Goal: Task Accomplishment & Management: Manage account settings

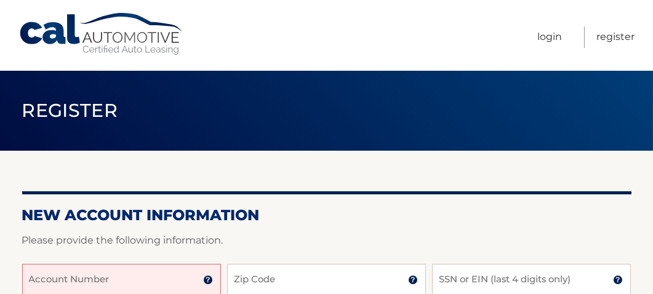
scroll to position [62, 0]
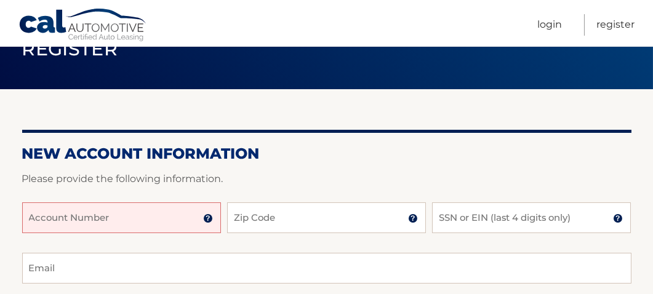
click at [188, 224] on input "Account Number" at bounding box center [121, 218] width 199 height 31
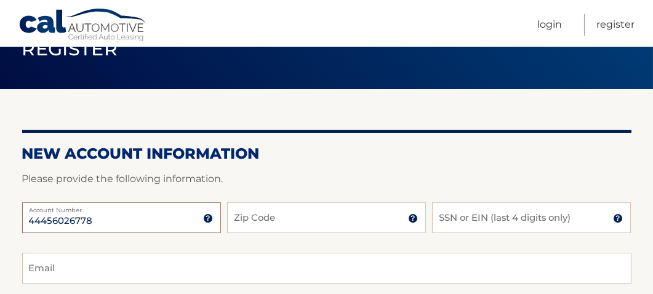
type input "44456026778"
click at [272, 225] on input "Zip Code" at bounding box center [326, 218] width 199 height 31
type input "10314"
click at [451, 219] on input "SSN or EIN (last 4 digits only)" at bounding box center [531, 218] width 199 height 31
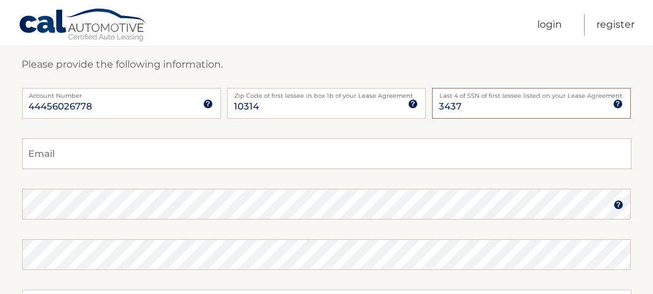
scroll to position [185, 0]
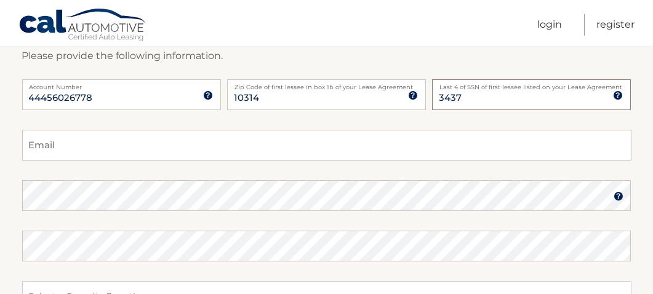
type input "3437"
click at [394, 142] on input "Email" at bounding box center [327, 145] width 610 height 31
type input "[EMAIL_ADDRESS][DOMAIN_NAME]"
click at [621, 196] on img at bounding box center [619, 196] width 10 height 10
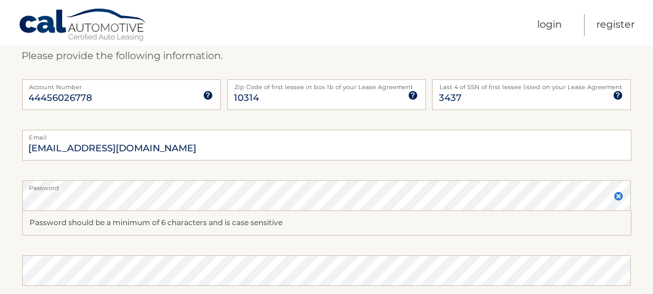
click at [570, 223] on div "Password should be a minimum of 6 characters and is case sensitive" at bounding box center [327, 223] width 610 height 25
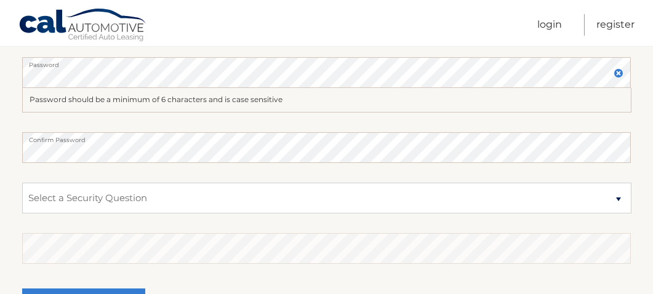
scroll to position [246, 0]
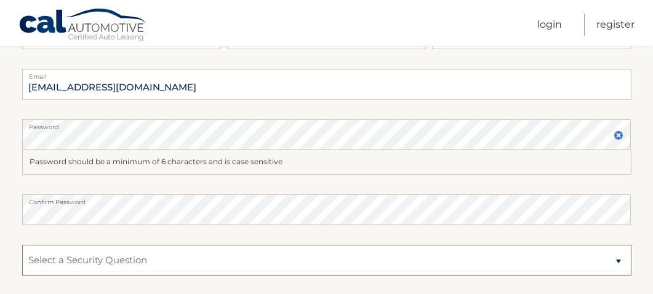
click at [617, 256] on select "Select a Security Question What was the name of your elementary school? What is…" at bounding box center [327, 260] width 610 height 31
select select "2"
click at [22, 245] on select "Select a Security Question What was the name of your elementary school? What is…" at bounding box center [327, 260] width 610 height 31
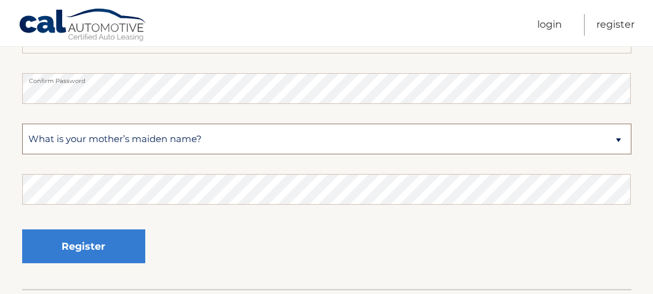
scroll to position [369, 0]
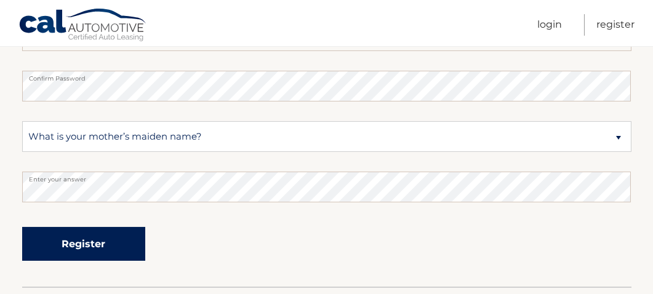
click at [127, 244] on button "Register" at bounding box center [83, 244] width 123 height 34
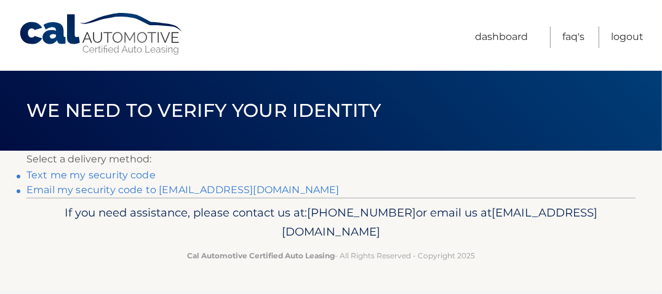
click at [132, 173] on link "Text me my security code" at bounding box center [90, 175] width 129 height 12
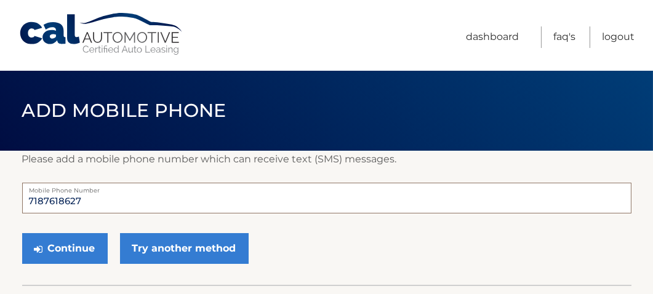
click at [113, 194] on input "7187618627" at bounding box center [327, 198] width 610 height 31
type input "7"
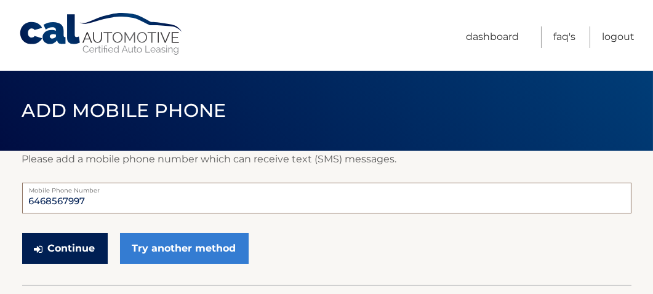
type input "6468567997"
click at [84, 248] on button "Continue" at bounding box center [65, 248] width 86 height 31
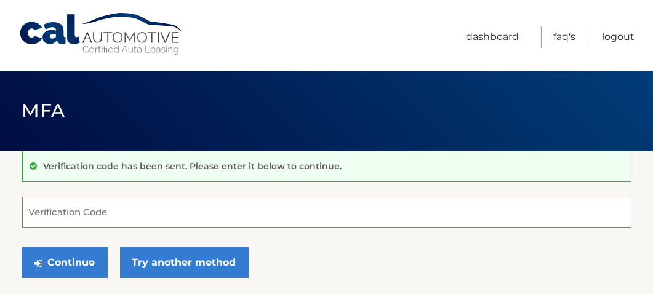
click at [126, 209] on input "Verification Code" at bounding box center [327, 212] width 610 height 31
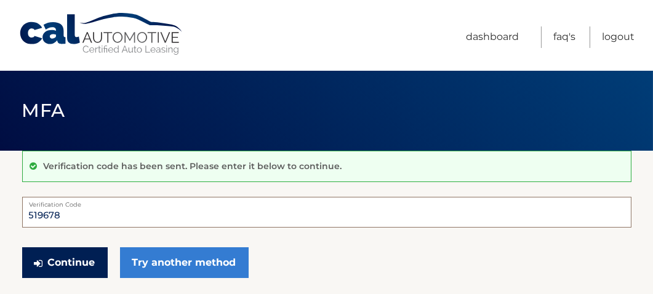
type input "519678"
click at [89, 257] on button "Continue" at bounding box center [65, 263] width 86 height 31
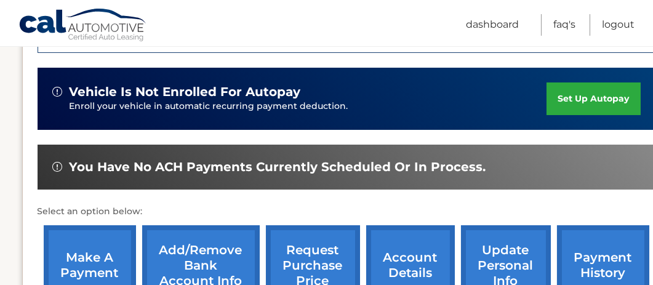
scroll to position [369, 0]
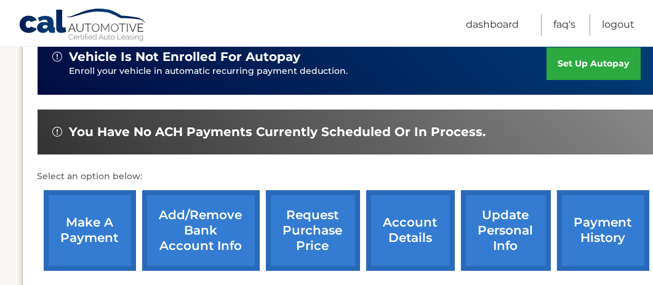
click at [421, 236] on link "account details" at bounding box center [410, 230] width 89 height 81
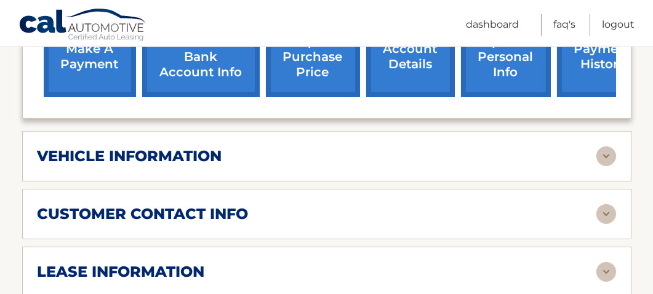
scroll to position [554, 0]
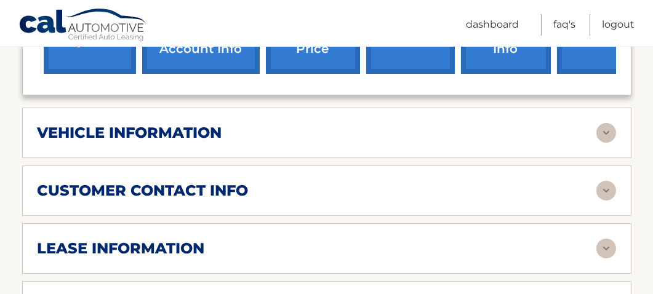
click at [610, 123] on img at bounding box center [607, 133] width 20 height 20
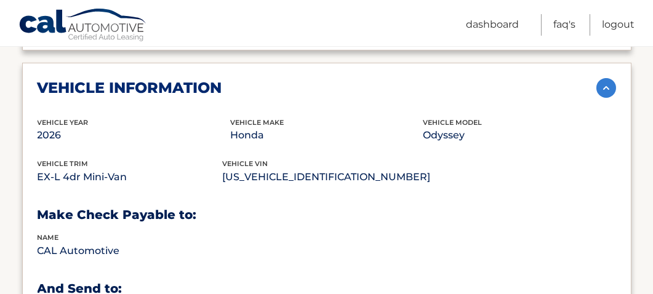
scroll to position [615, 0]
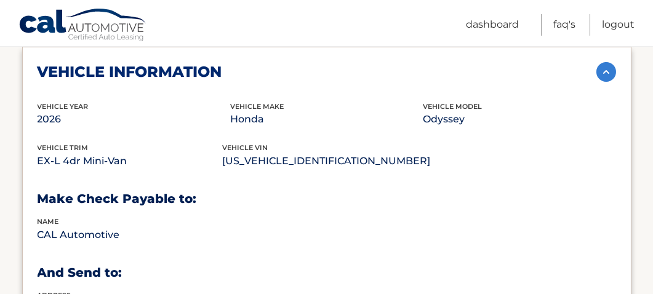
click at [608, 62] on img at bounding box center [607, 72] width 20 height 20
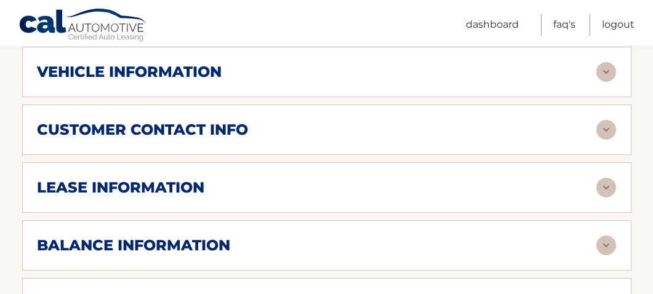
click at [603, 120] on img at bounding box center [607, 130] width 20 height 20
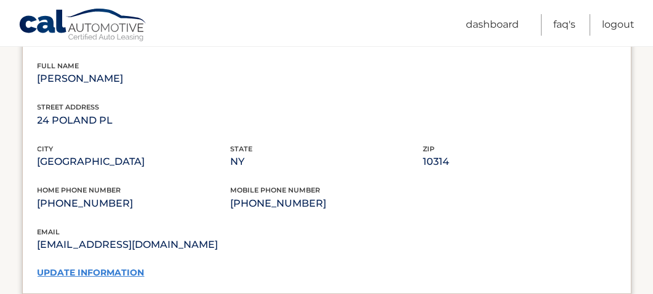
scroll to position [739, 0]
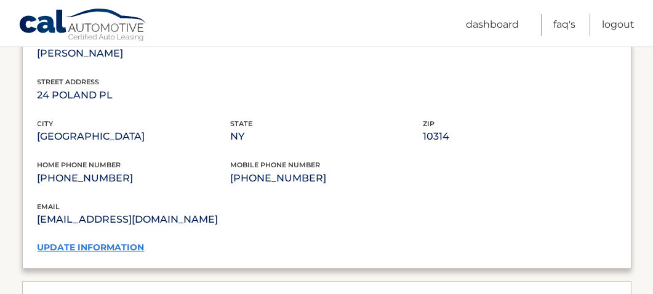
click at [112, 242] on link "update information" at bounding box center [91, 247] width 107 height 11
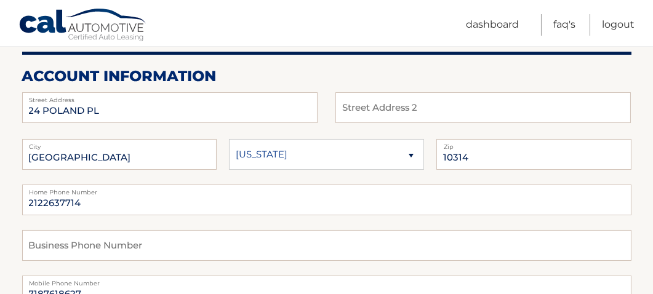
scroll to position [185, 0]
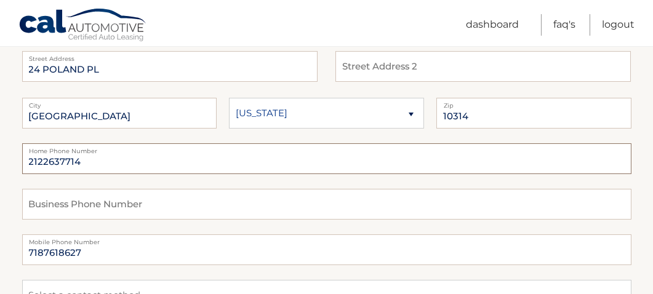
click at [114, 155] on input "2122637714" at bounding box center [327, 158] width 610 height 31
type input "2"
type input "7187618627"
click at [99, 208] on input "text" at bounding box center [327, 204] width 610 height 31
type input "2122637714"
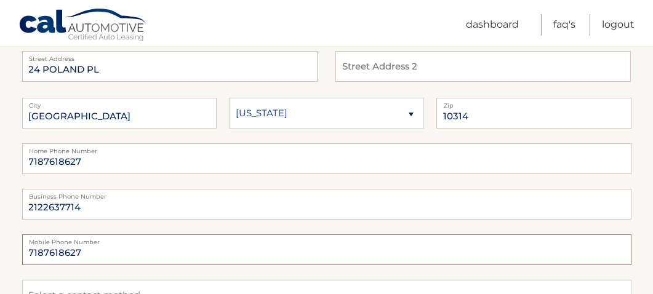
click at [97, 249] on input "7187618627" at bounding box center [327, 250] width 610 height 31
type input "7"
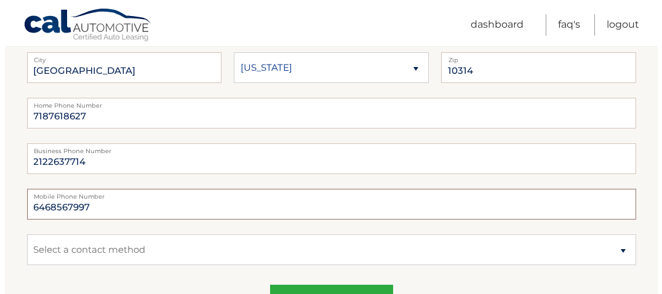
scroll to position [246, 0]
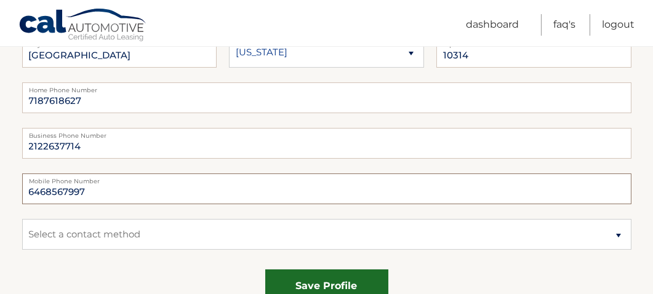
type input "6468567997"
click at [332, 283] on button "save profile" at bounding box center [326, 287] width 123 height 34
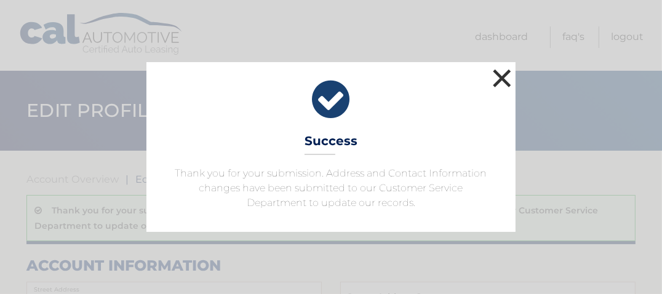
click at [505, 79] on button "×" at bounding box center [502, 78] width 25 height 25
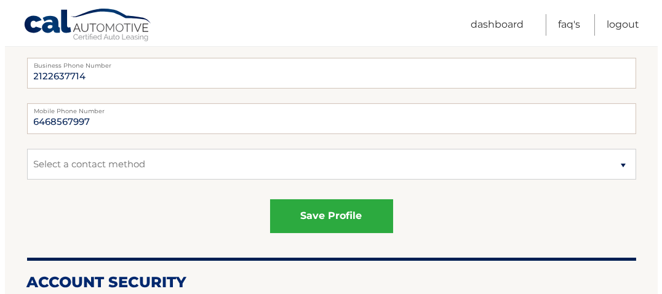
scroll to position [369, 0]
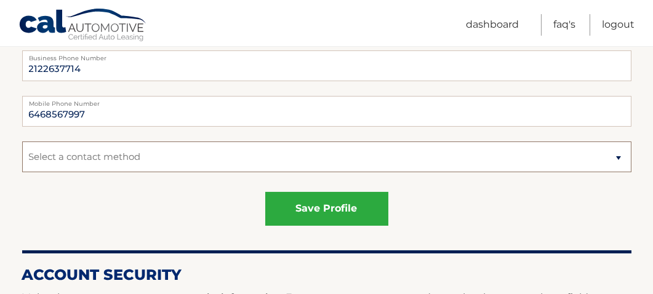
click at [619, 158] on select "Select a contact method Mobile Business Home" at bounding box center [327, 157] width 610 height 31
select select "1"
click at [22, 142] on select "Select a contact method Mobile Business Home" at bounding box center [327, 157] width 610 height 31
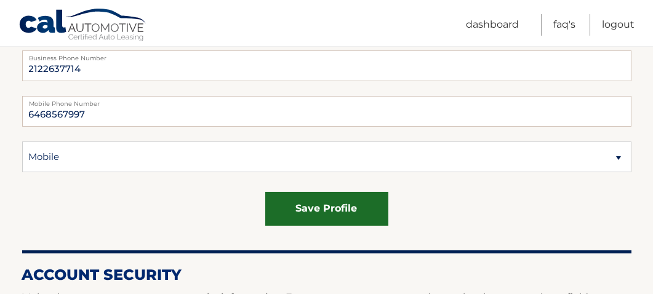
click at [359, 207] on button "save profile" at bounding box center [326, 209] width 123 height 34
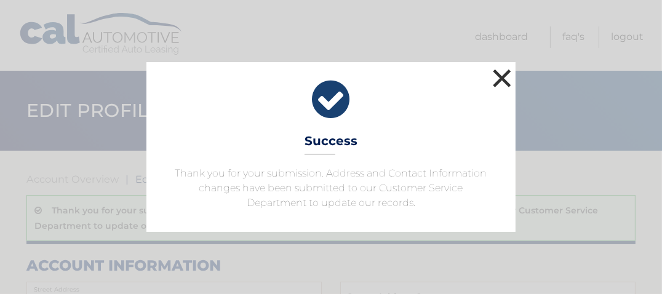
click at [509, 71] on button "×" at bounding box center [502, 78] width 25 height 25
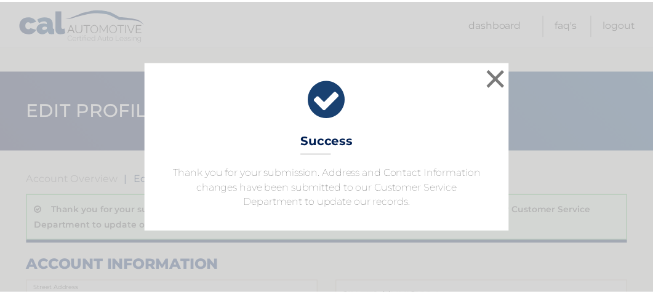
scroll to position [369, 0]
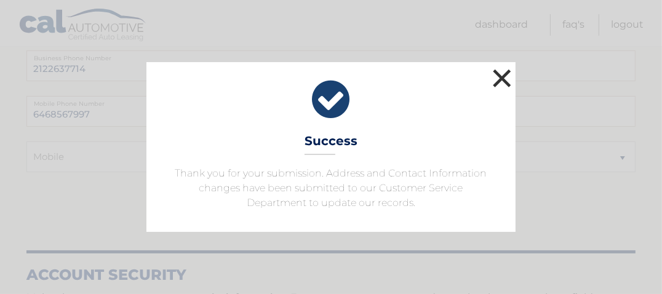
click at [497, 74] on button "×" at bounding box center [502, 78] width 25 height 25
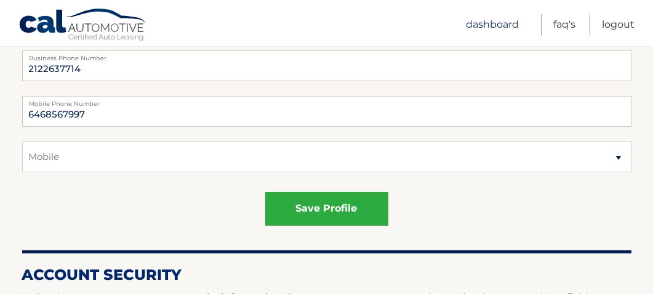
click at [505, 28] on link "Dashboard" at bounding box center [492, 25] width 53 height 22
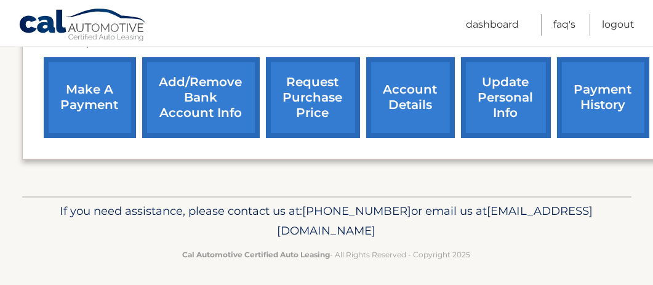
scroll to position [504, 0]
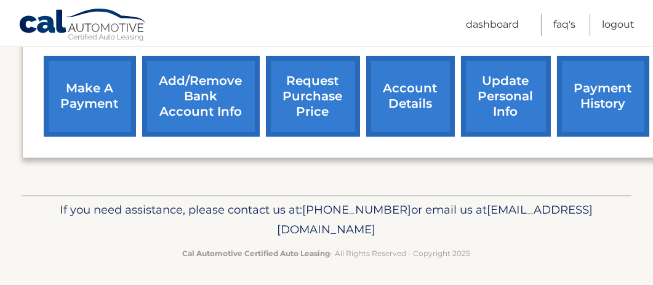
click at [398, 105] on link "account details" at bounding box center [410, 96] width 89 height 81
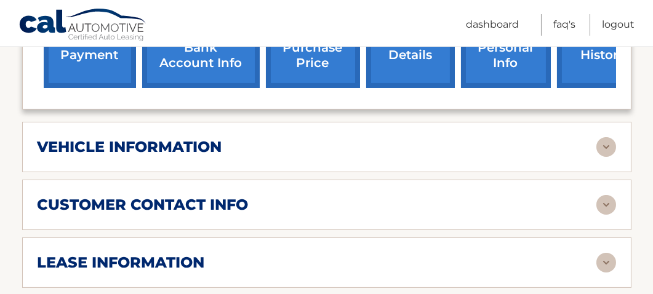
scroll to position [554, 0]
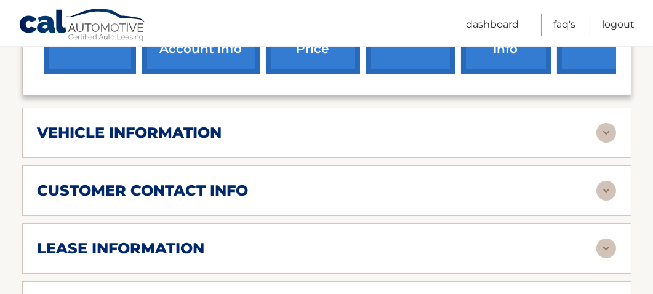
click at [605, 239] on img at bounding box center [607, 249] width 20 height 20
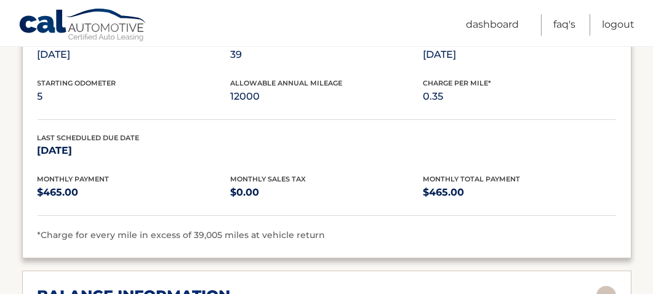
scroll to position [861, 0]
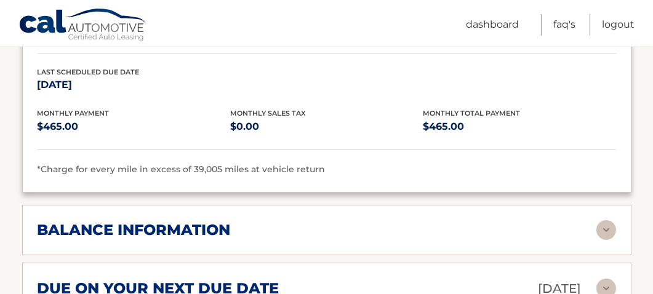
click at [606, 220] on img at bounding box center [607, 230] width 20 height 20
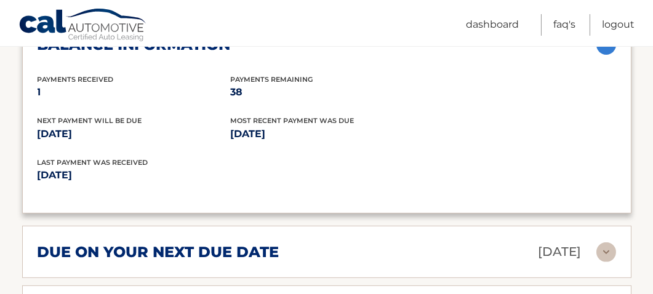
scroll to position [1108, 0]
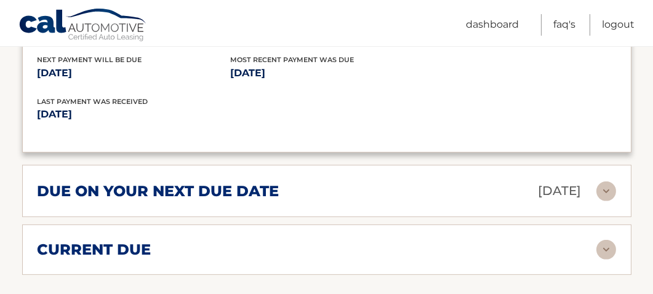
click at [608, 182] on img at bounding box center [607, 192] width 20 height 20
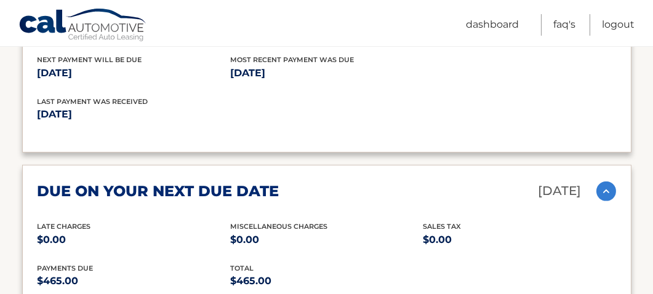
click at [608, 182] on img at bounding box center [607, 192] width 20 height 20
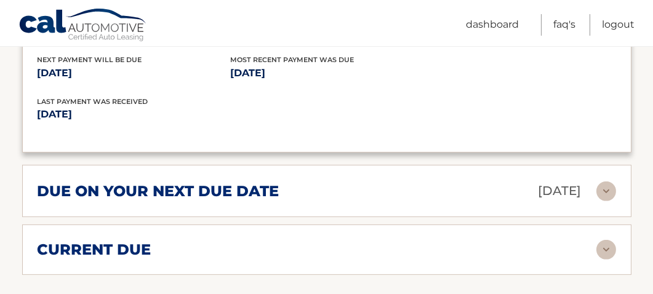
click at [606, 240] on img at bounding box center [607, 250] width 20 height 20
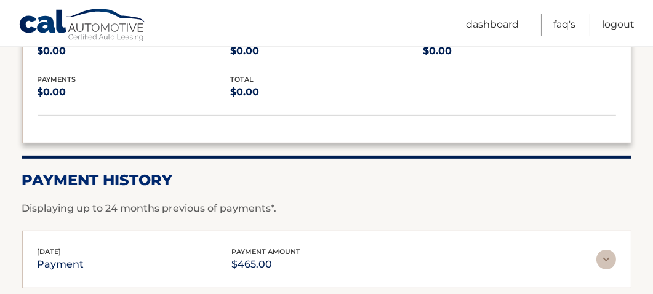
scroll to position [1416, 0]
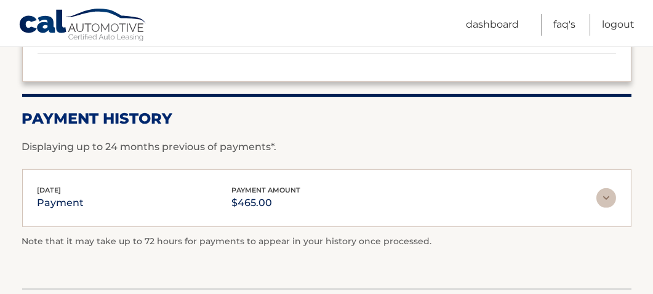
click at [608, 188] on img at bounding box center [607, 198] width 20 height 20
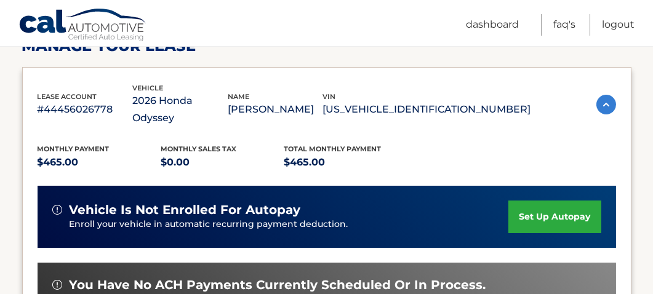
scroll to position [0, 0]
